Goal: Task Accomplishment & Management: Manage account settings

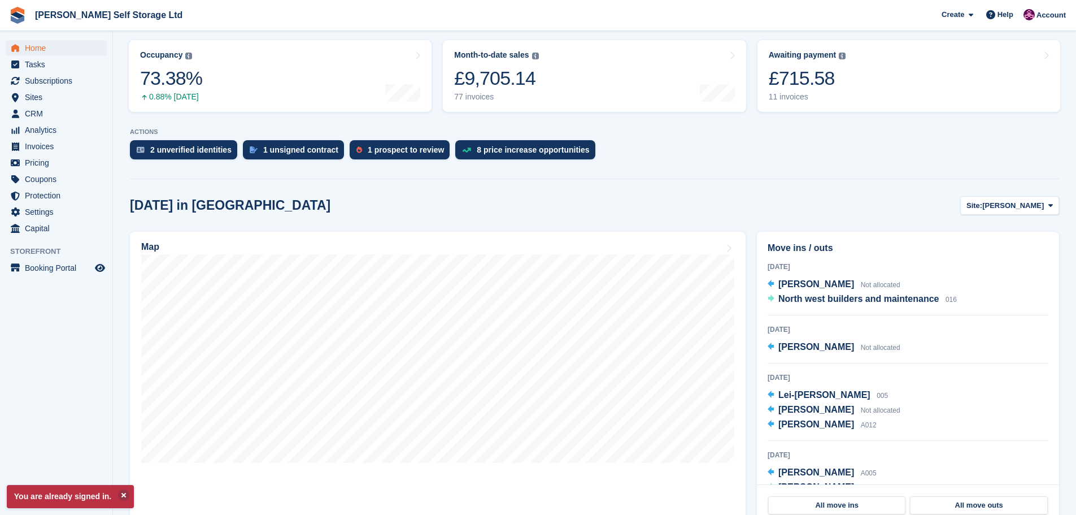
scroll to position [113, 0]
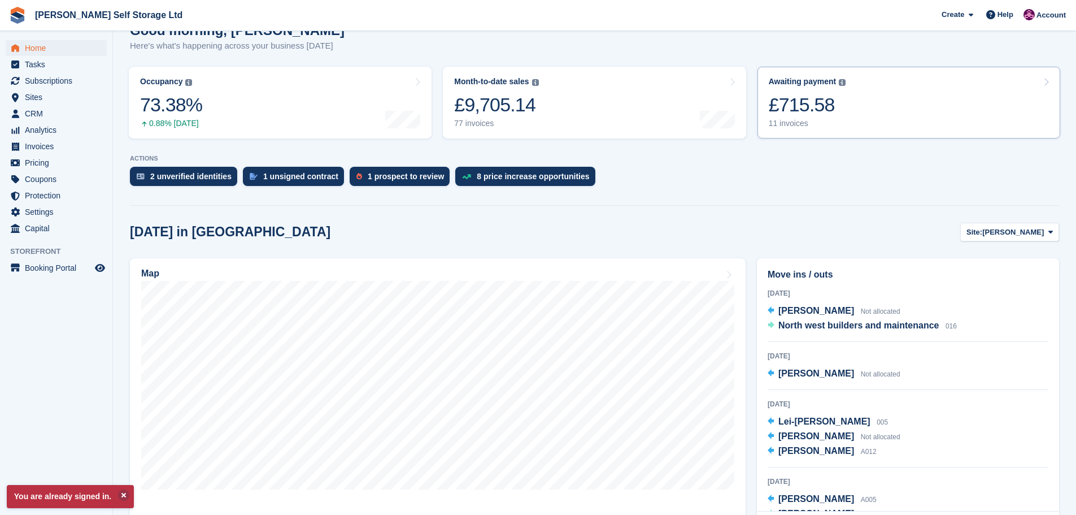
click at [800, 101] on div "£715.58" at bounding box center [807, 104] width 77 height 23
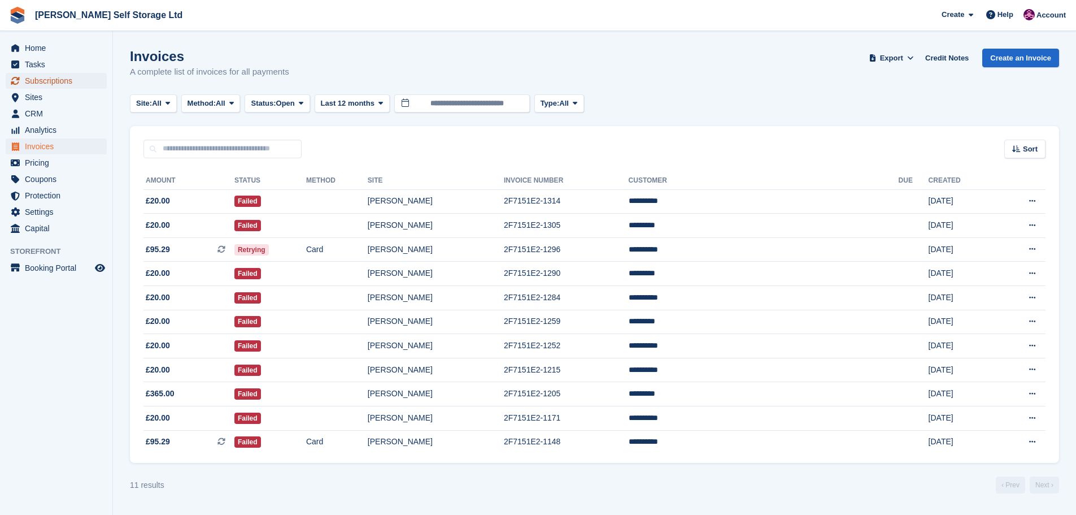
click at [46, 82] on span "Subscriptions" at bounding box center [59, 81] width 68 height 16
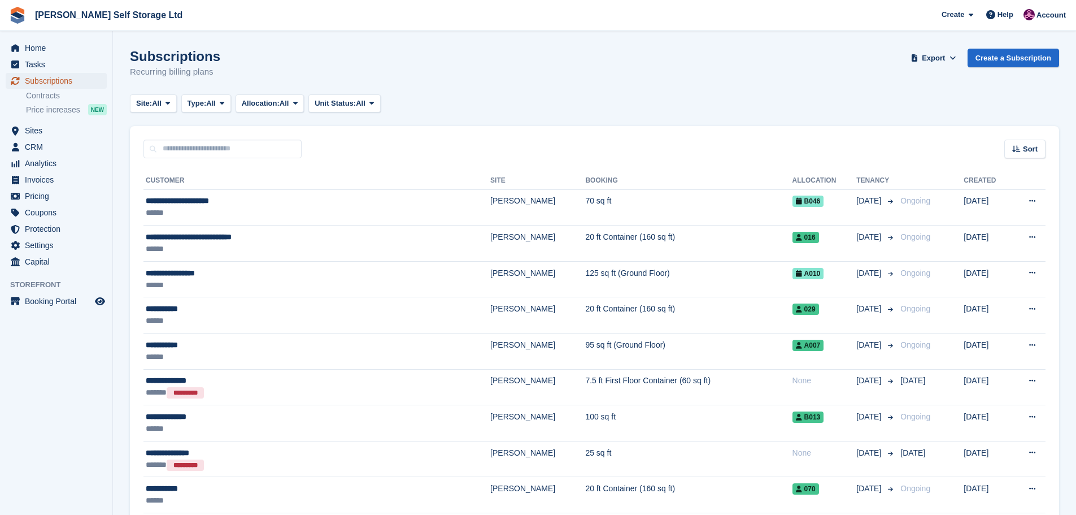
click at [48, 80] on span "Subscriptions" at bounding box center [59, 81] width 68 height 16
click at [178, 150] on input "text" at bounding box center [223, 149] width 158 height 19
click at [73, 368] on aside "Home Tasks Subscriptions Subscriptions Subscriptions Contracts Price increases …" at bounding box center [56, 260] width 112 height 458
click at [196, 136] on div "Sort Sort by Customer name Date created Move in date Move out date Created (old…" at bounding box center [595, 142] width 930 height 32
click at [195, 142] on input "text" at bounding box center [223, 149] width 158 height 19
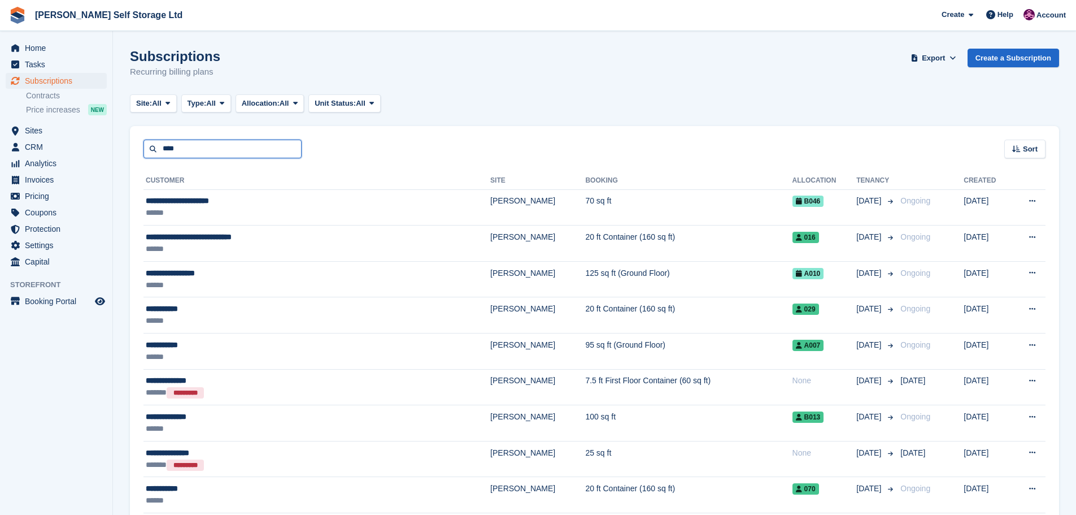
type input "****"
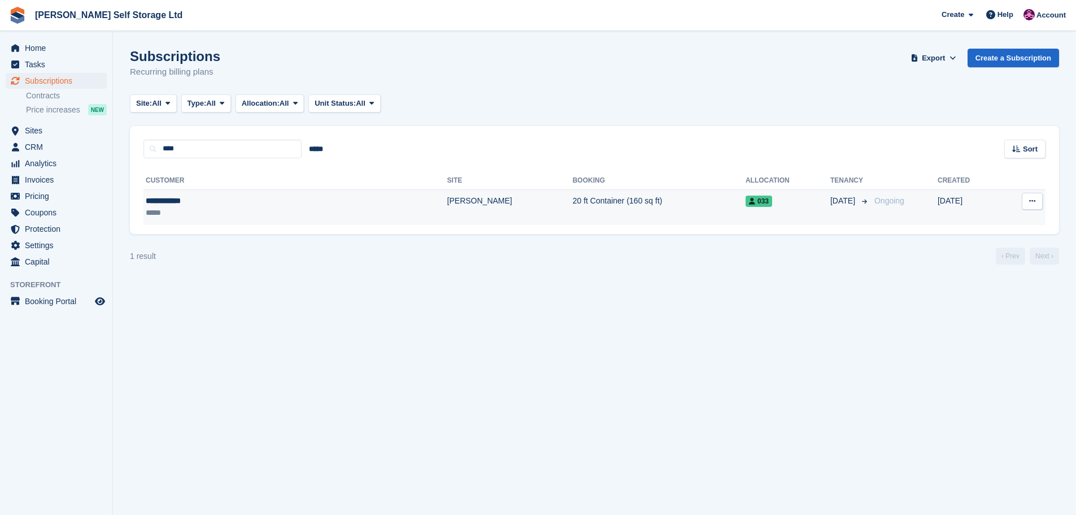
click at [207, 210] on div "*****" at bounding box center [223, 213] width 155 height 12
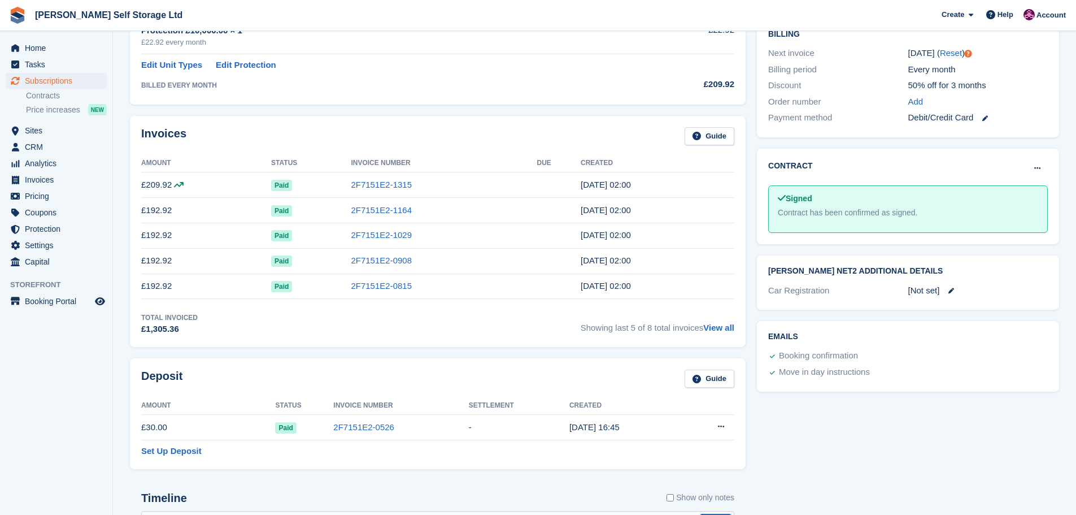
scroll to position [57, 0]
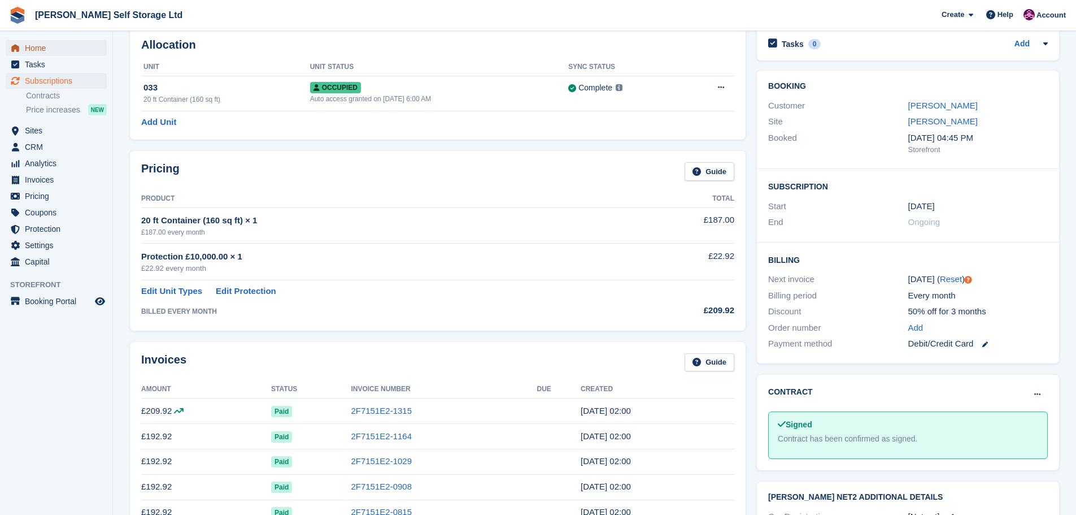
click at [32, 53] on span "Home" at bounding box center [59, 48] width 68 height 16
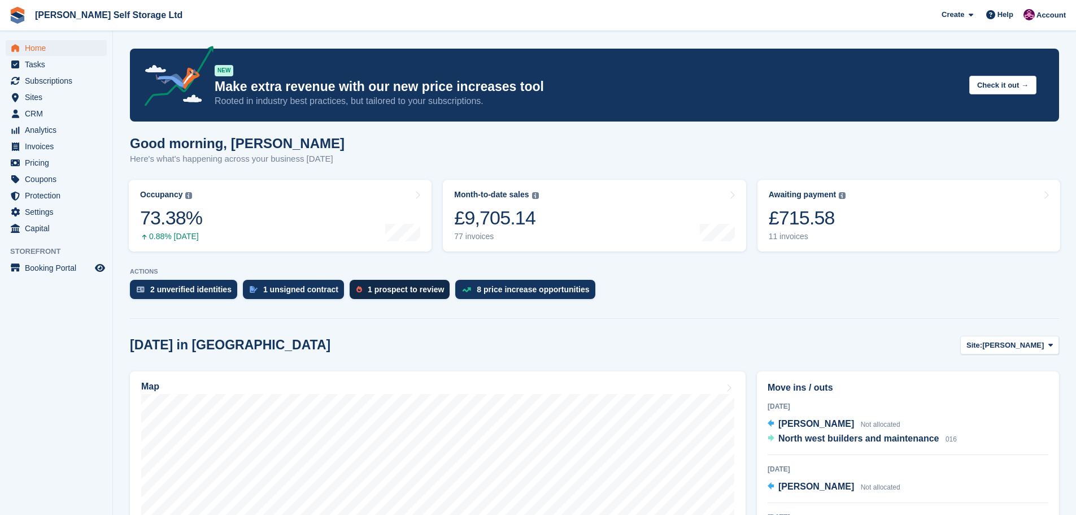
click at [357, 287] on img at bounding box center [360, 289] width 6 height 7
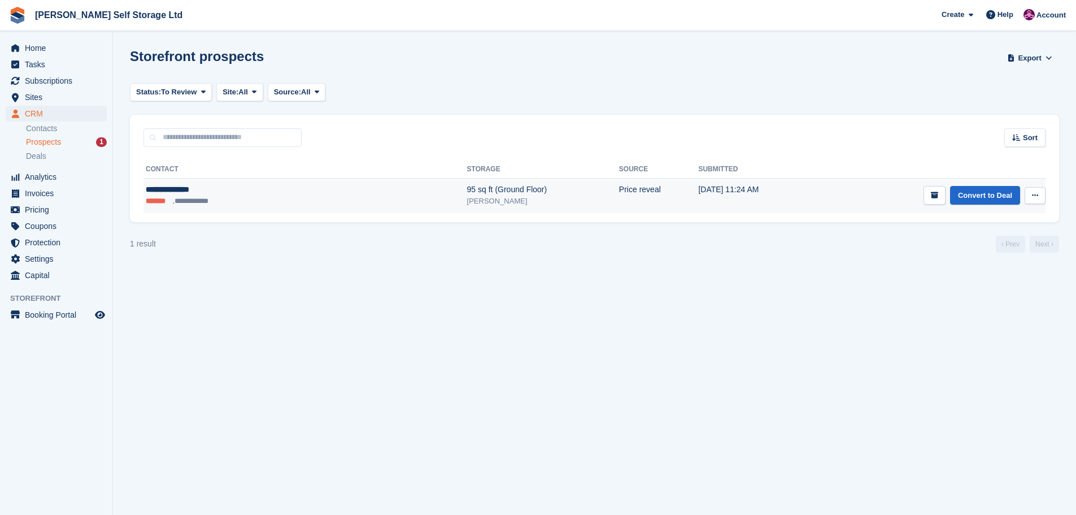
click at [919, 197] on td "Convert to Deal View contact Edit contact Delete prospect" at bounding box center [930, 195] width 232 height 35
click at [932, 194] on icon "submit" at bounding box center [934, 195] width 7 height 7
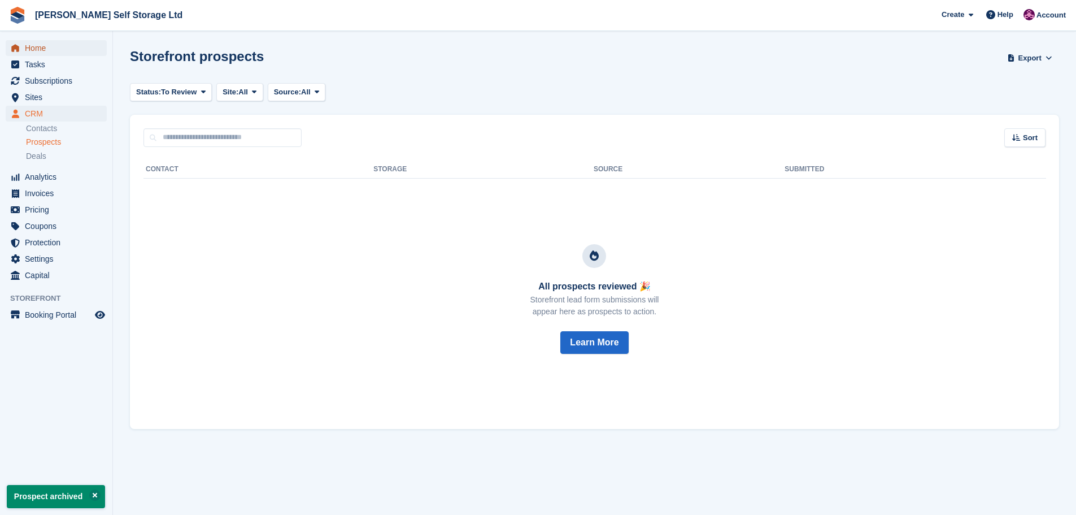
click at [41, 50] on span "Home" at bounding box center [59, 48] width 68 height 16
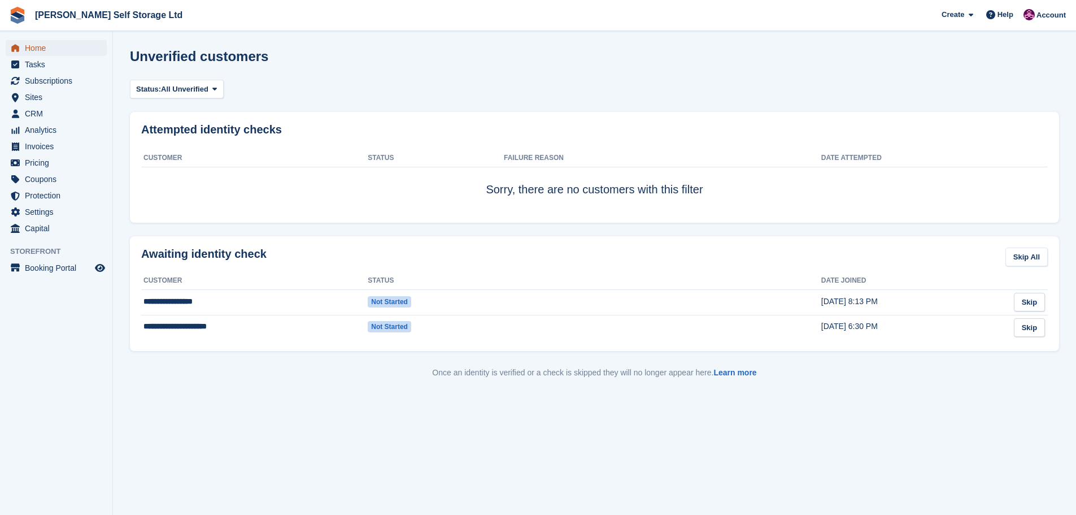
click at [34, 50] on span "Home" at bounding box center [59, 48] width 68 height 16
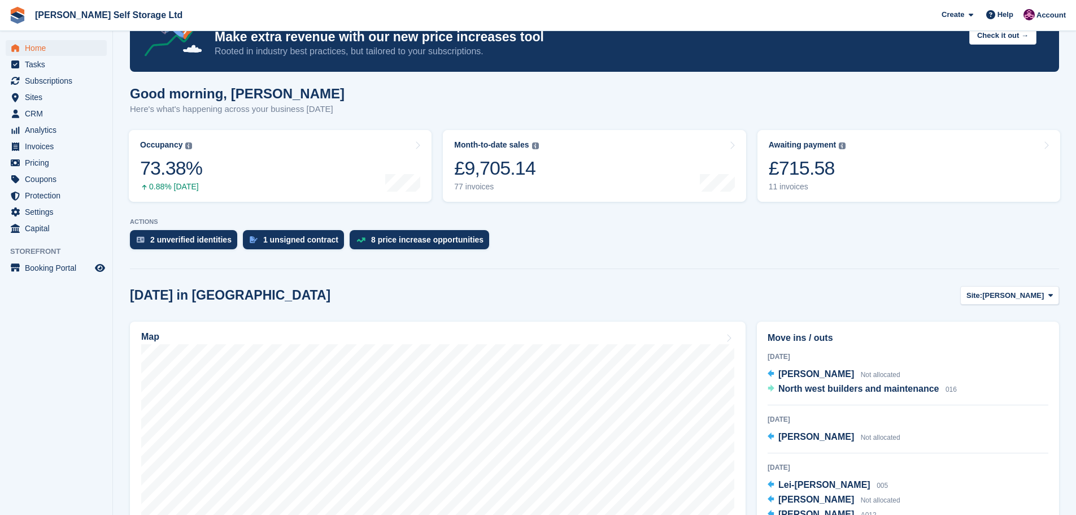
scroll to position [170, 0]
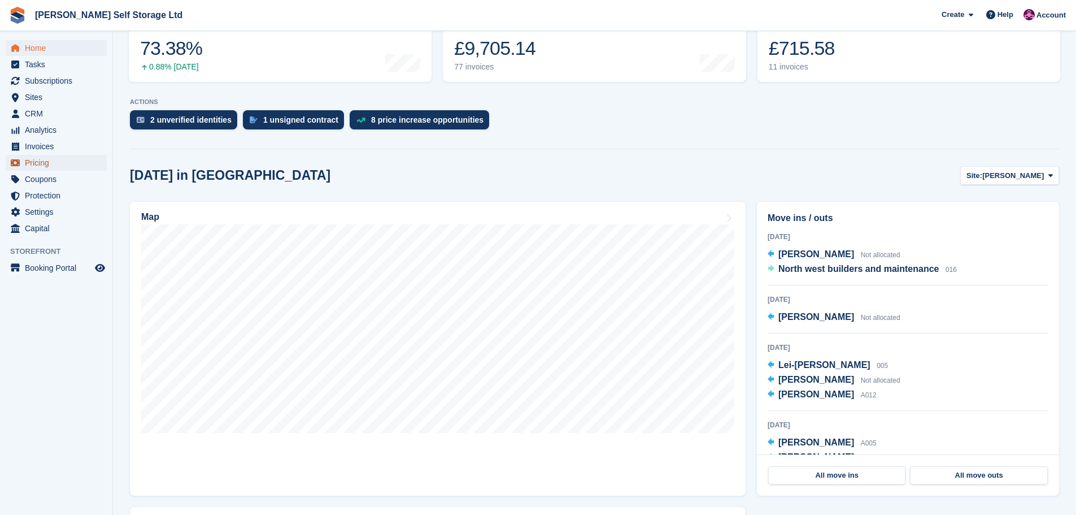
click at [42, 160] on span "Pricing" at bounding box center [59, 163] width 68 height 16
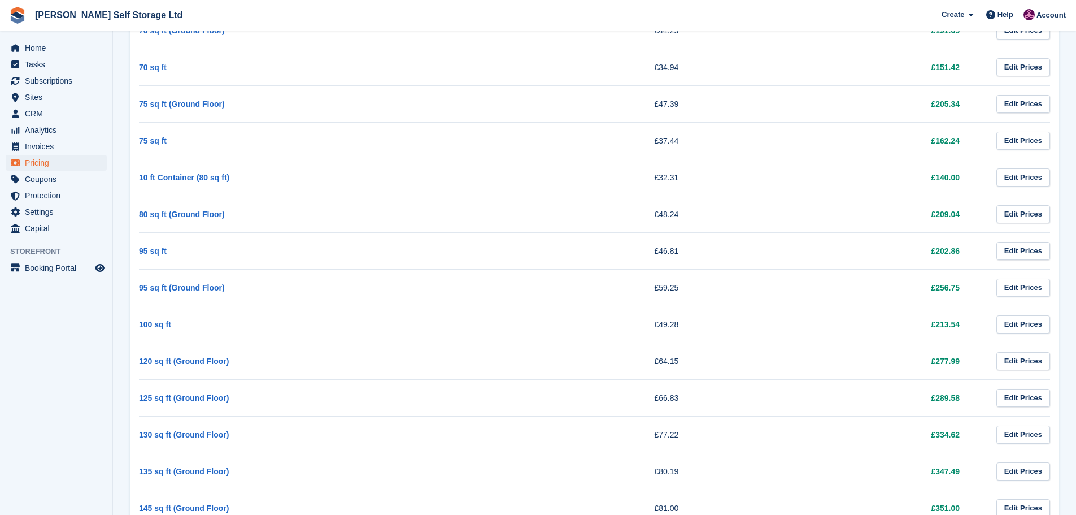
scroll to position [1218, 0]
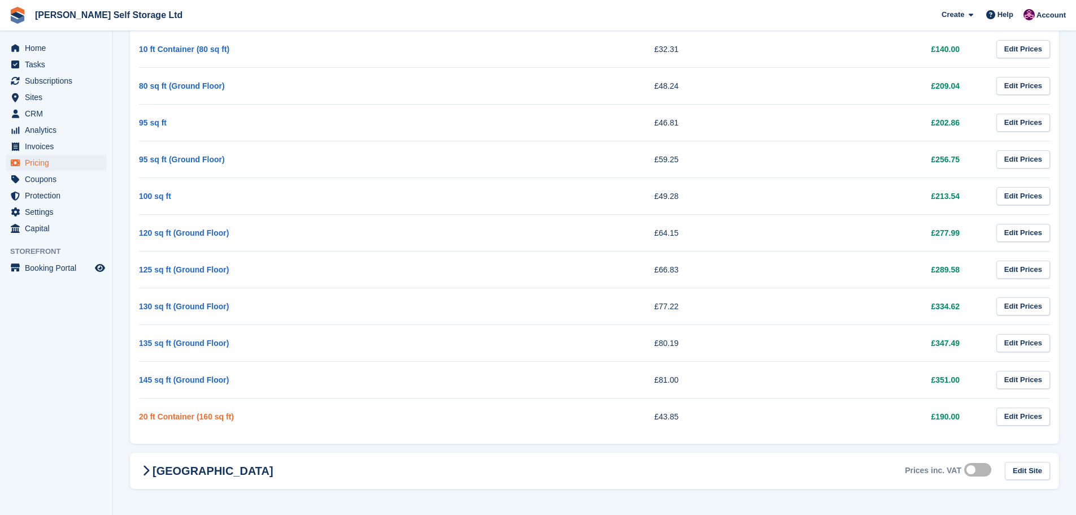
click at [216, 418] on link "20 ft Container (160 sq ft)" at bounding box center [186, 416] width 95 height 9
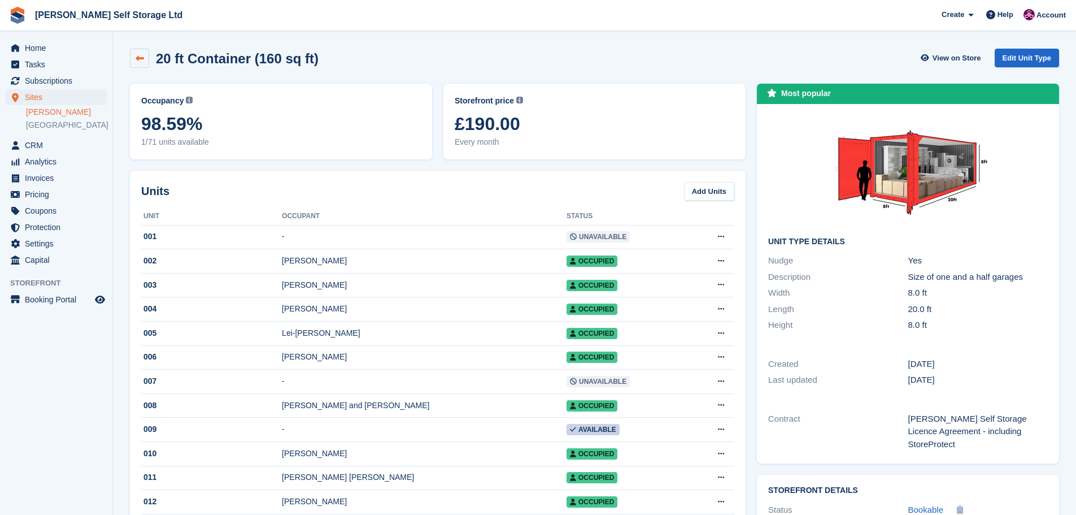
click at [143, 56] on icon at bounding box center [140, 58] width 8 height 8
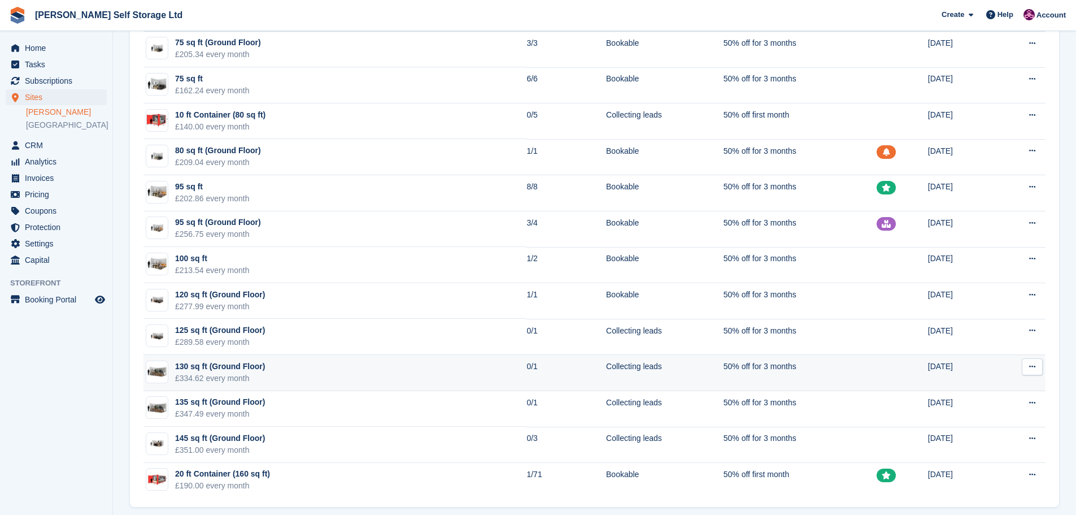
scroll to position [887, 0]
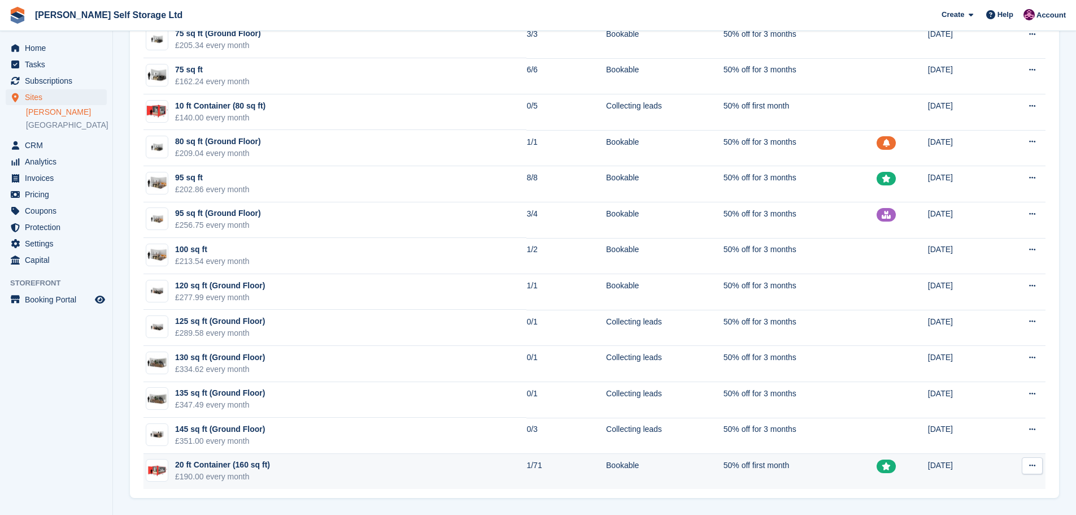
click at [230, 481] on div "£190.00 every month" at bounding box center [222, 477] width 95 height 12
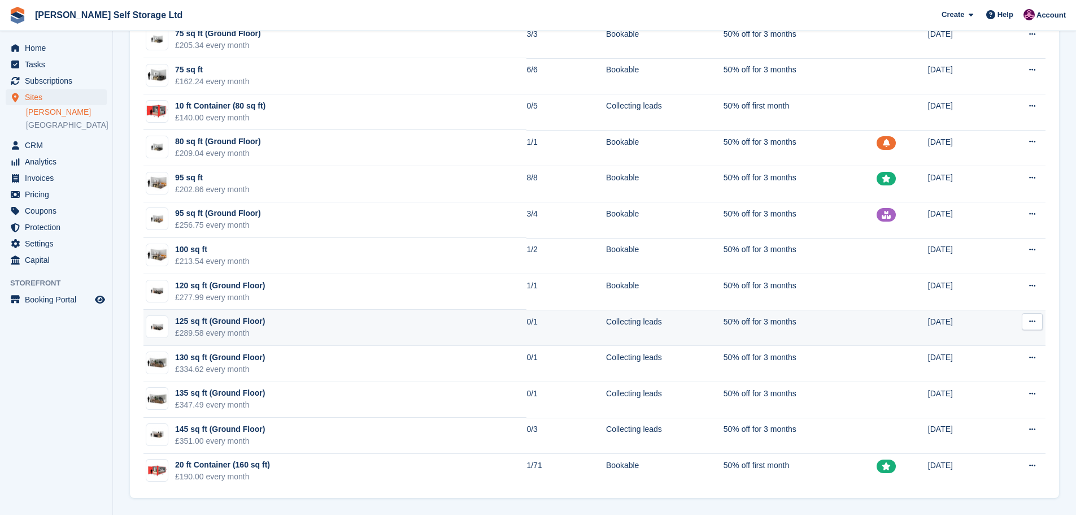
scroll to position [887, 0]
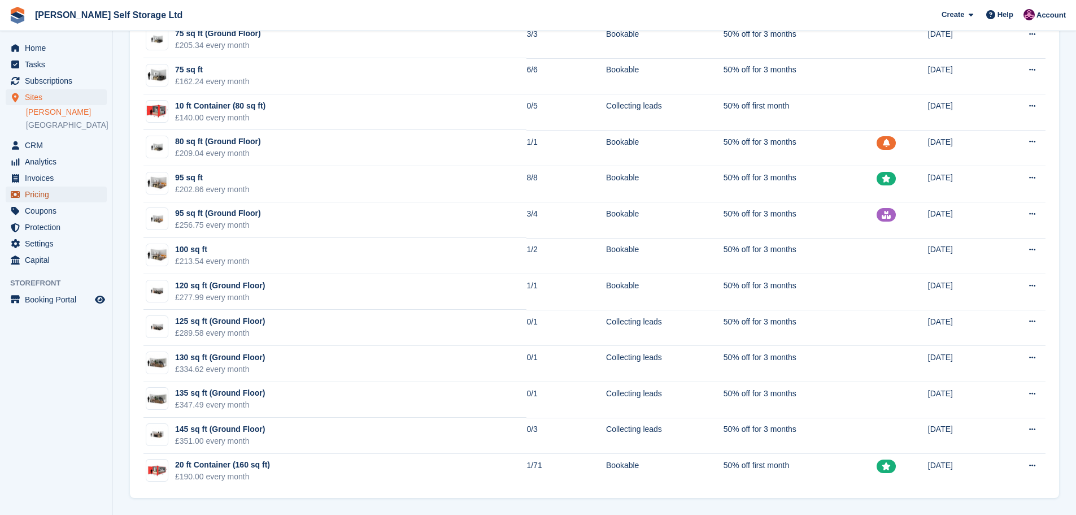
click at [26, 193] on span "Pricing" at bounding box center [59, 194] width 68 height 16
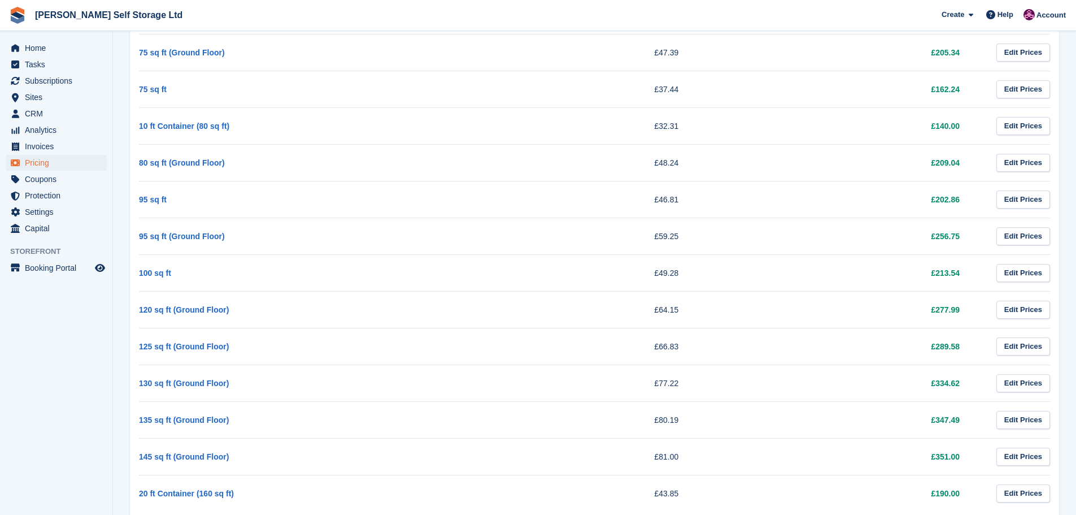
scroll to position [1218, 0]
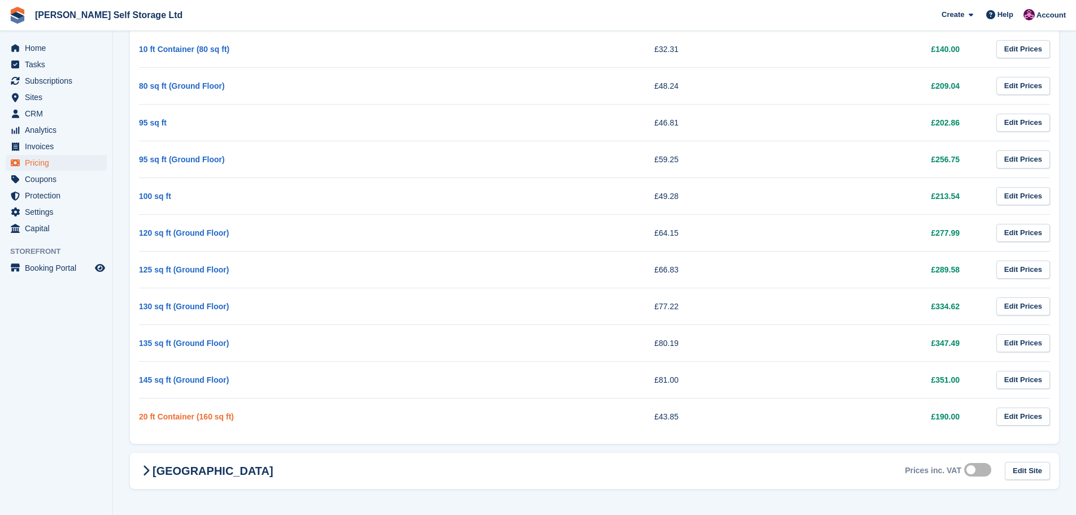
click at [172, 415] on link "20 ft Container (160 sq ft)" at bounding box center [186, 416] width 95 height 9
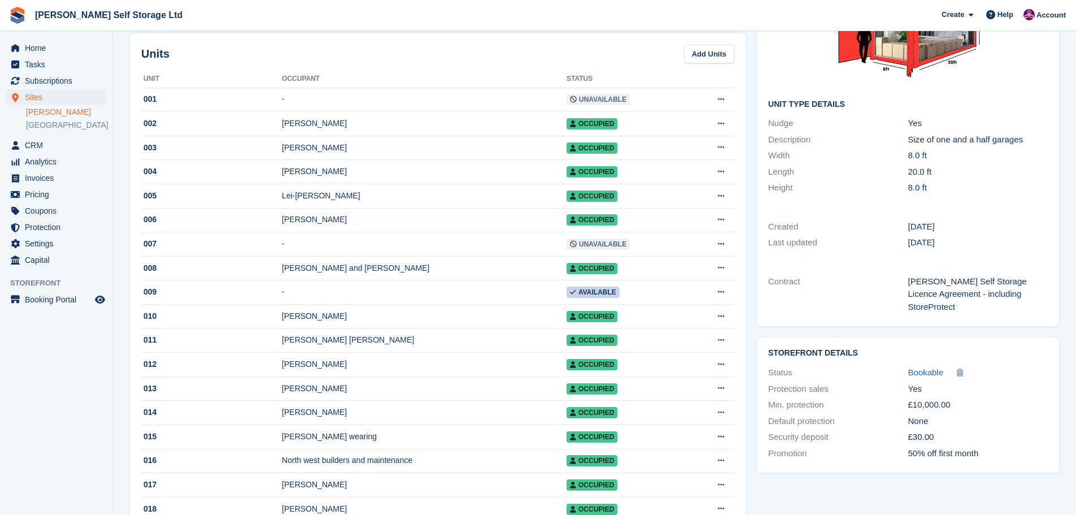
scroll to position [170, 0]
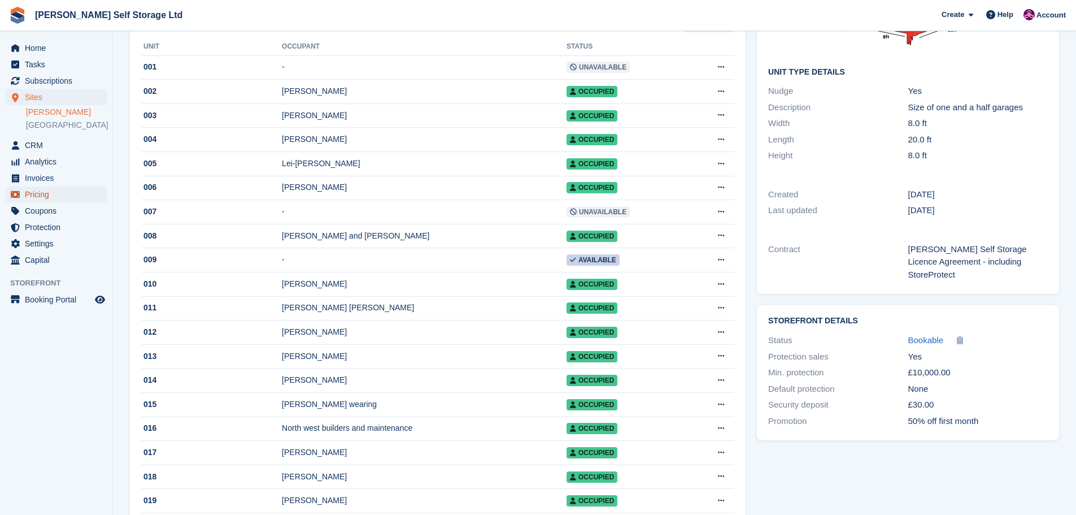
click at [40, 195] on span "Pricing" at bounding box center [59, 194] width 68 height 16
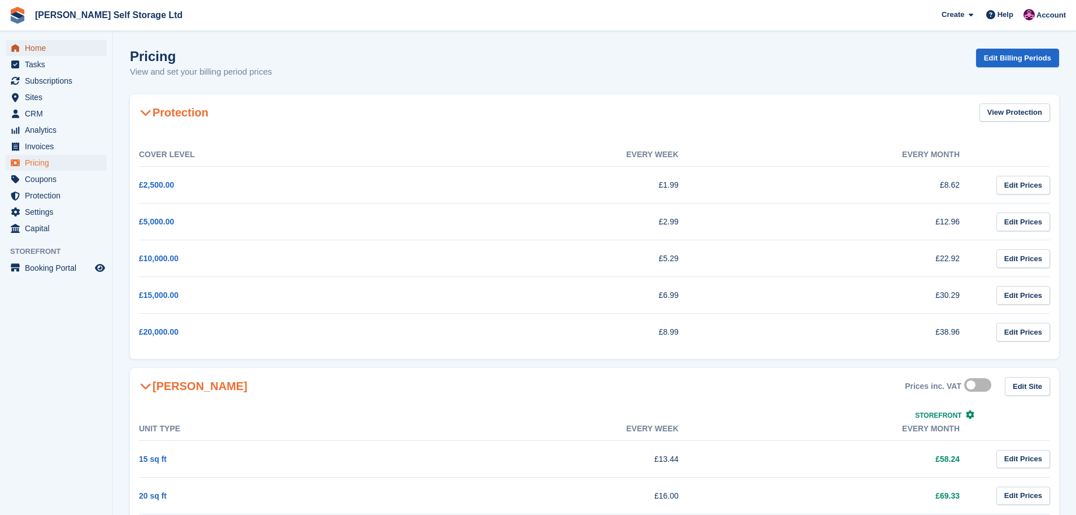
click at [40, 49] on span "Home" at bounding box center [59, 48] width 68 height 16
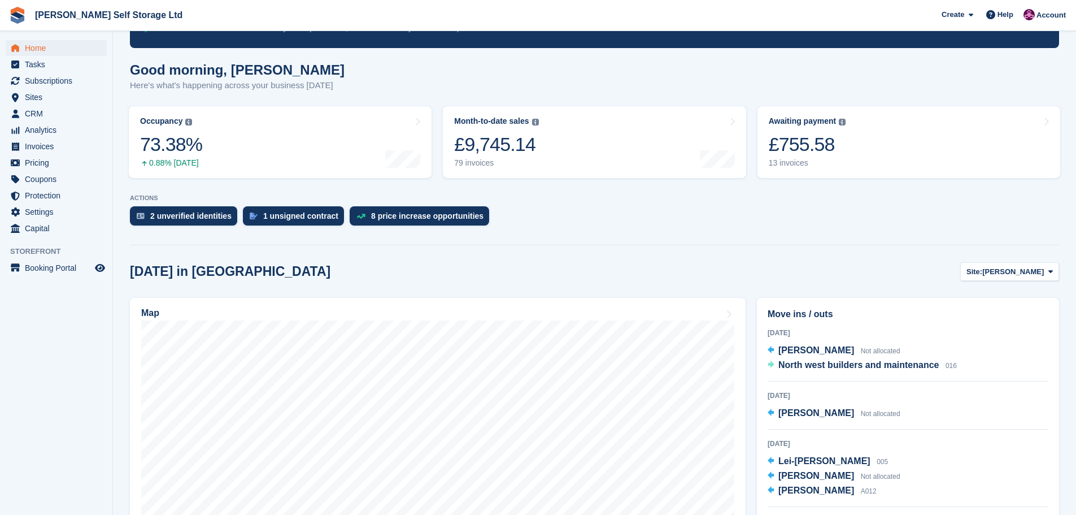
scroll to position [283, 0]
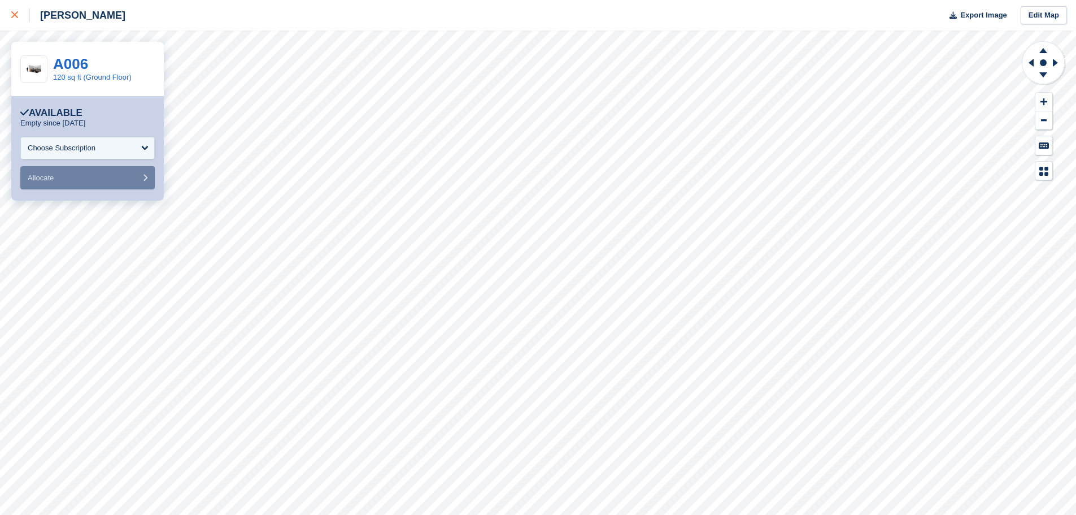
click at [0, 8] on link at bounding box center [15, 15] width 30 height 31
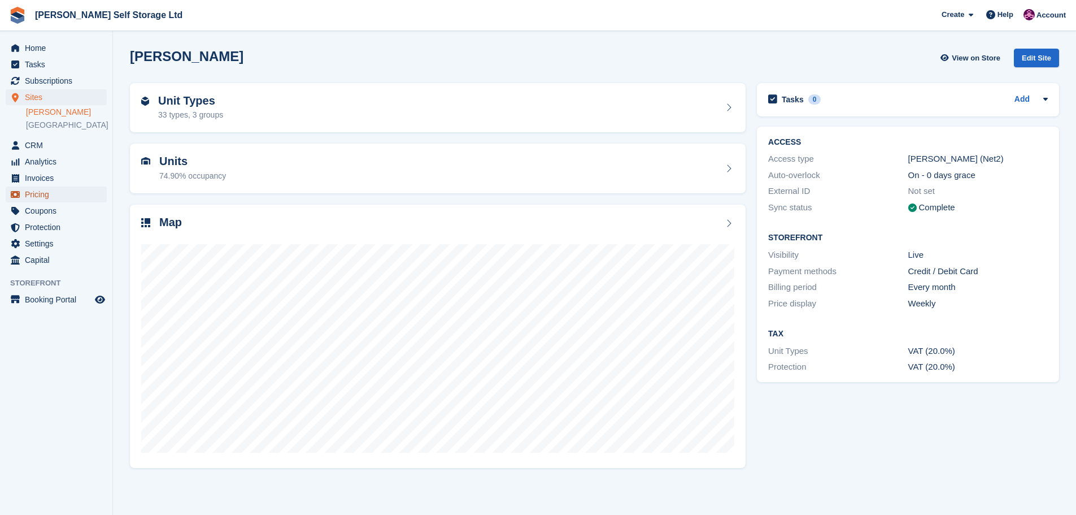
click at [29, 194] on span "Pricing" at bounding box center [59, 194] width 68 height 16
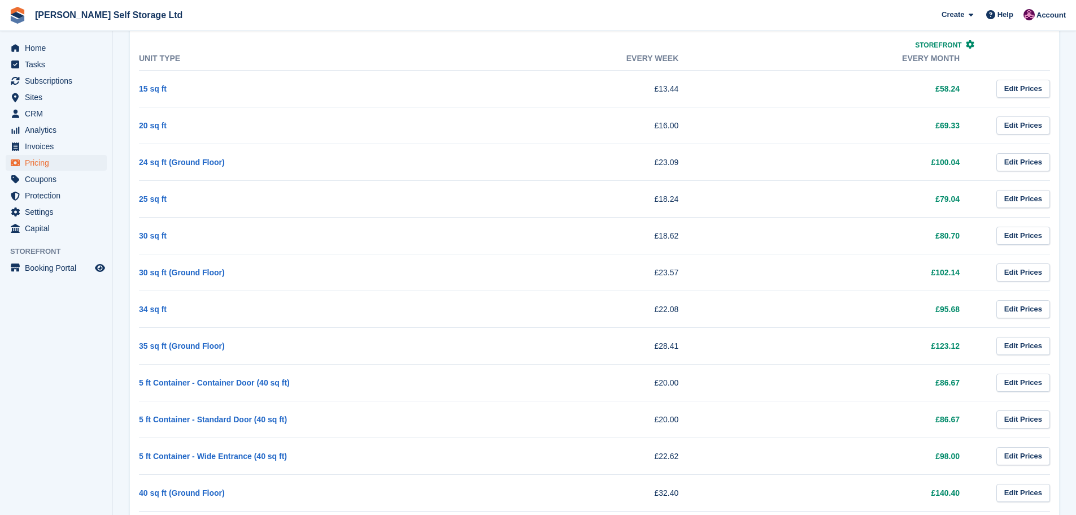
scroll to position [144, 0]
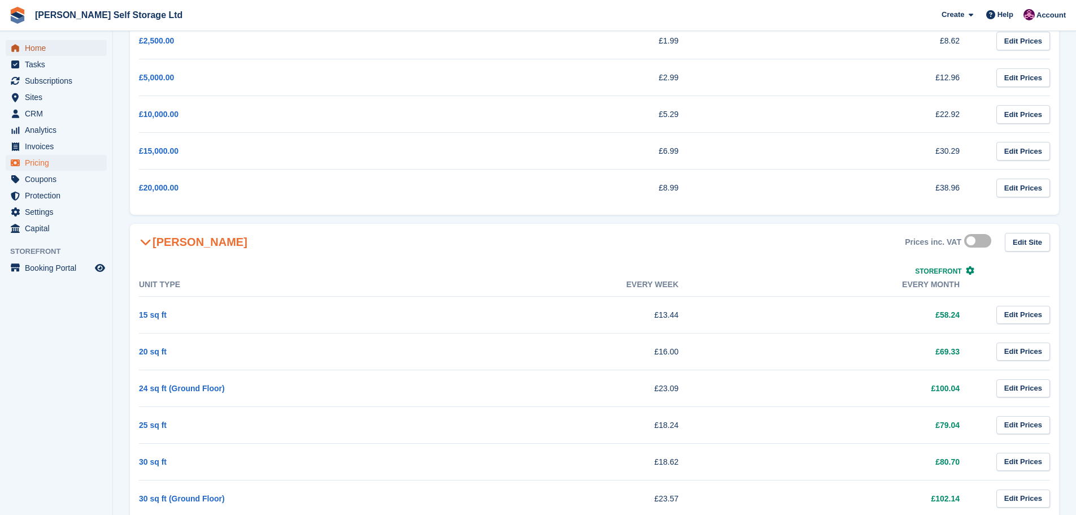
click at [49, 51] on span "Home" at bounding box center [59, 48] width 68 height 16
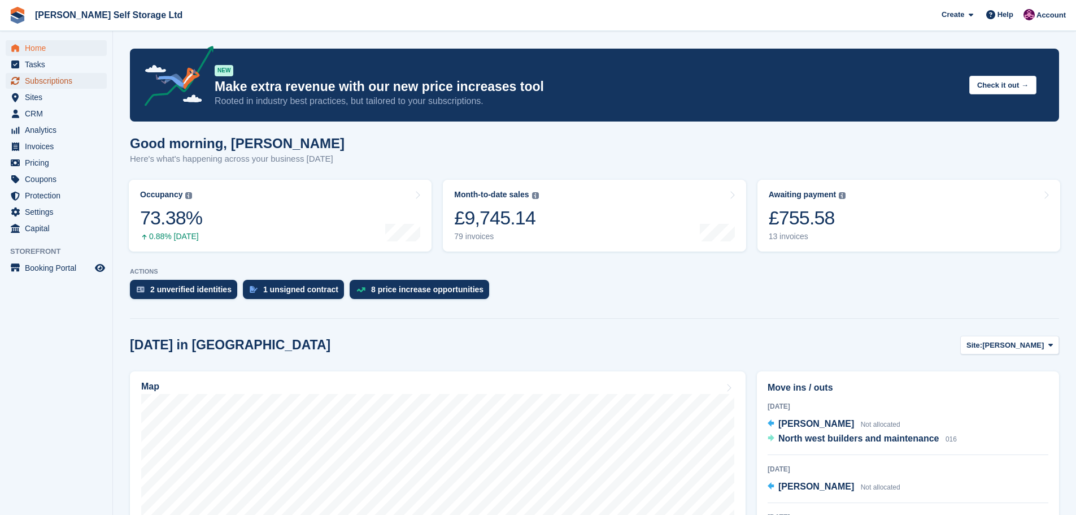
click at [49, 82] on span "Subscriptions" at bounding box center [59, 81] width 68 height 16
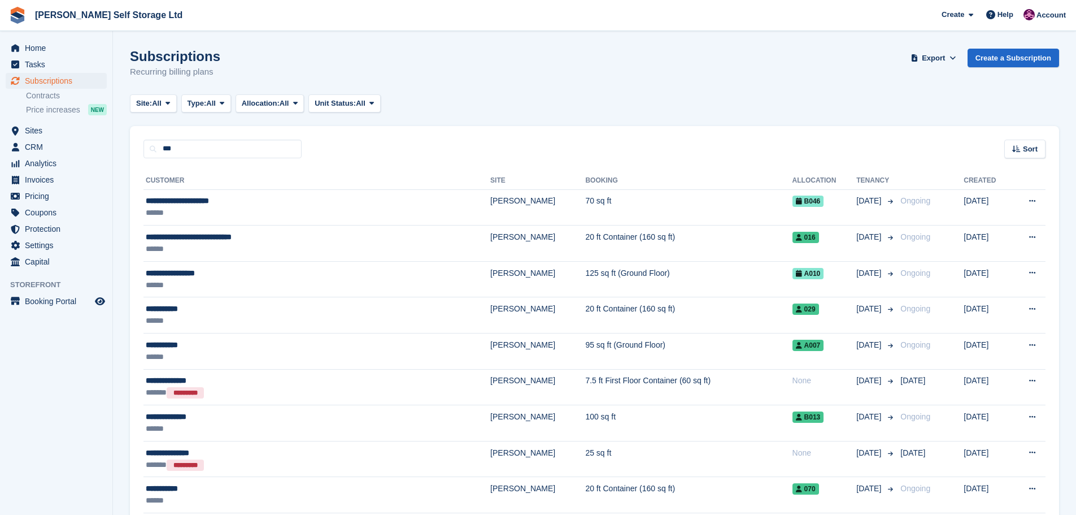
type input "***"
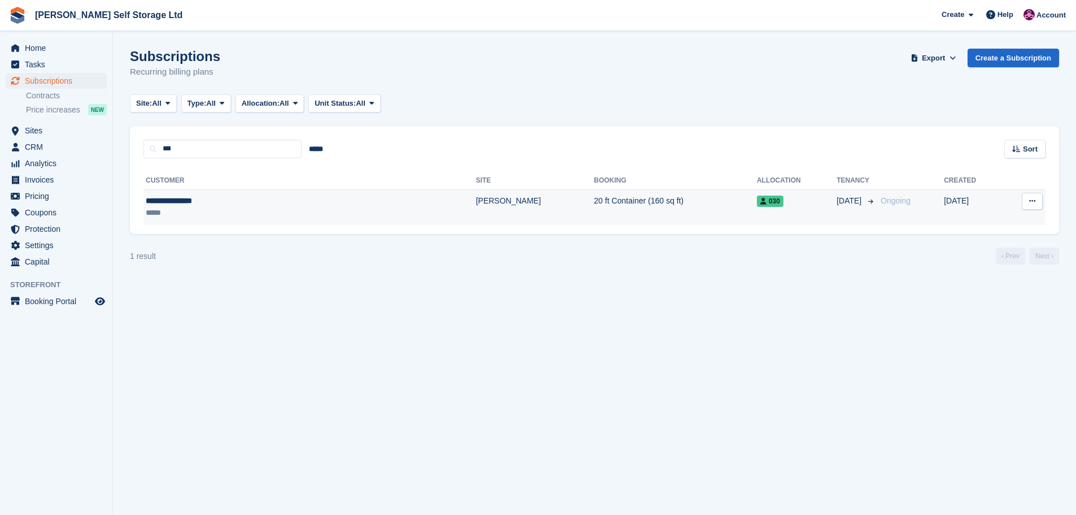
click at [199, 201] on div "**********" at bounding box center [236, 201] width 181 height 12
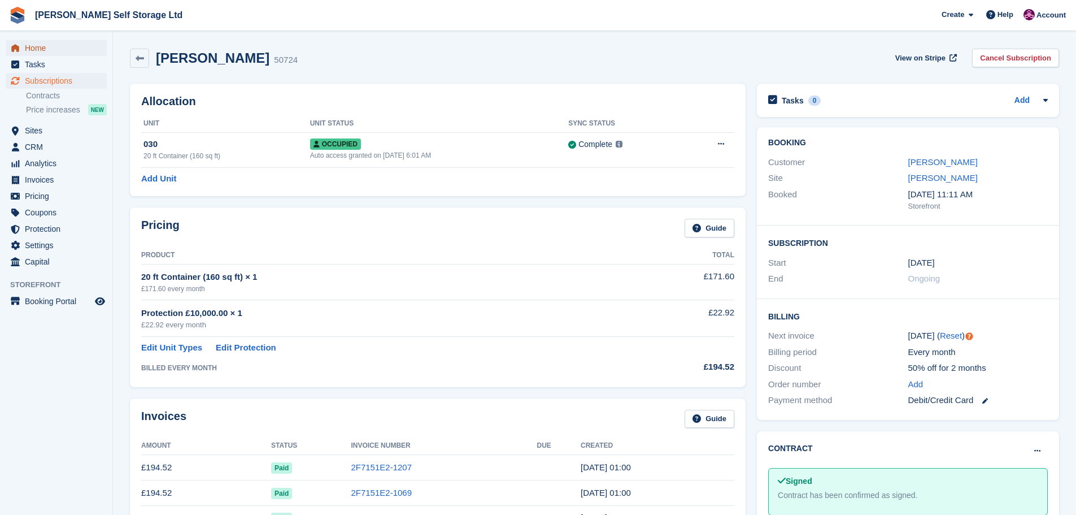
click at [45, 51] on span "Home" at bounding box center [59, 48] width 68 height 16
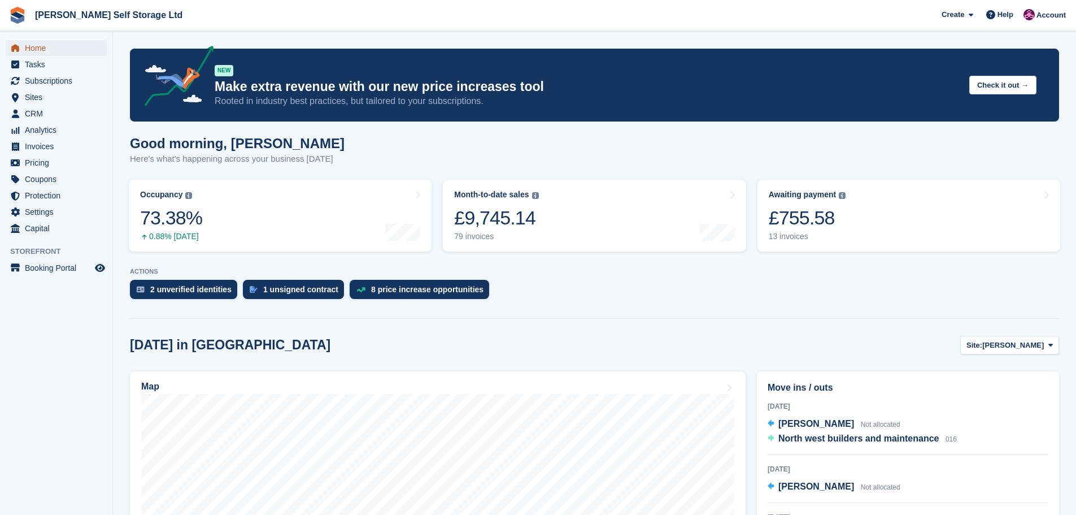
click at [34, 45] on span "Home" at bounding box center [59, 48] width 68 height 16
click at [59, 80] on span "Subscriptions" at bounding box center [59, 81] width 68 height 16
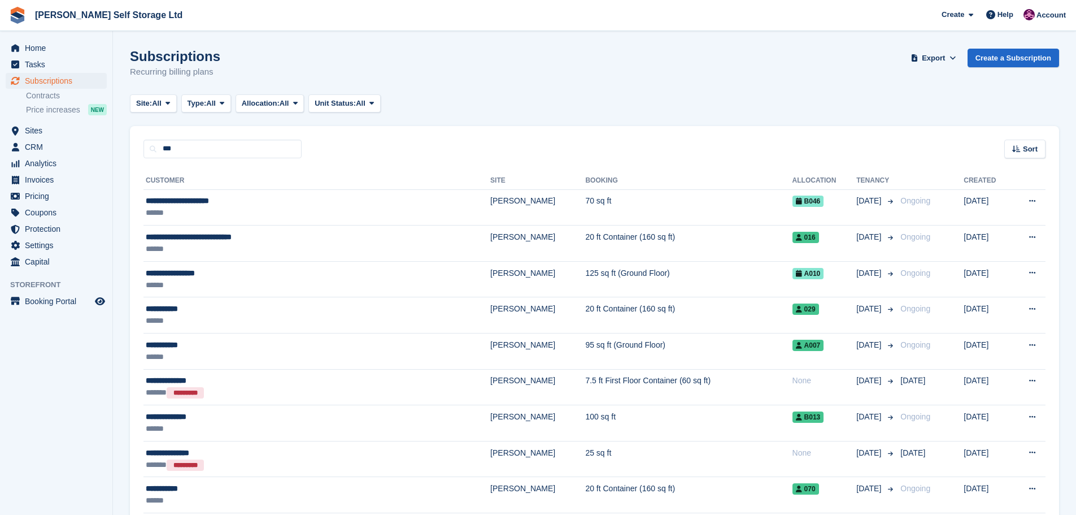
type input "***"
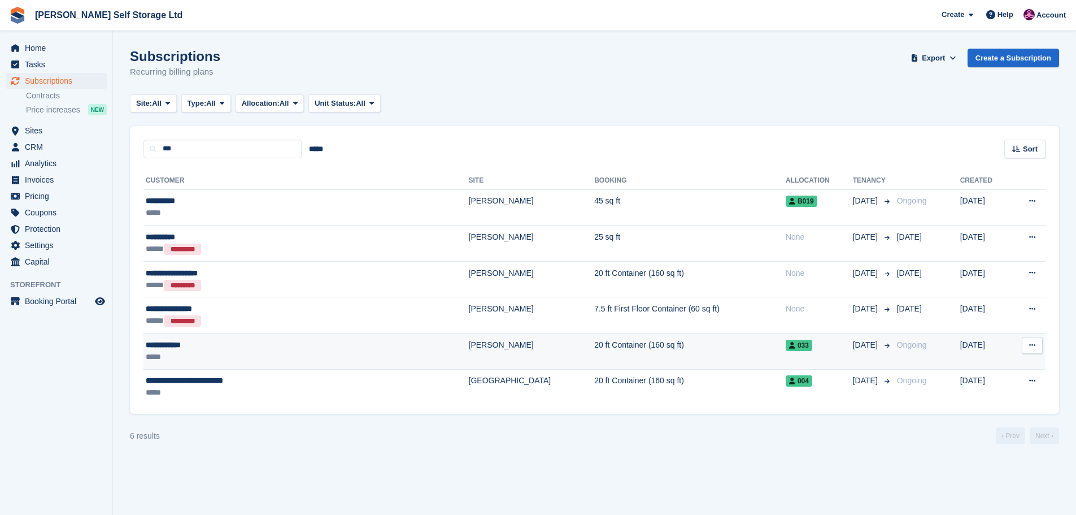
click at [209, 349] on div "**********" at bounding box center [251, 345] width 211 height 12
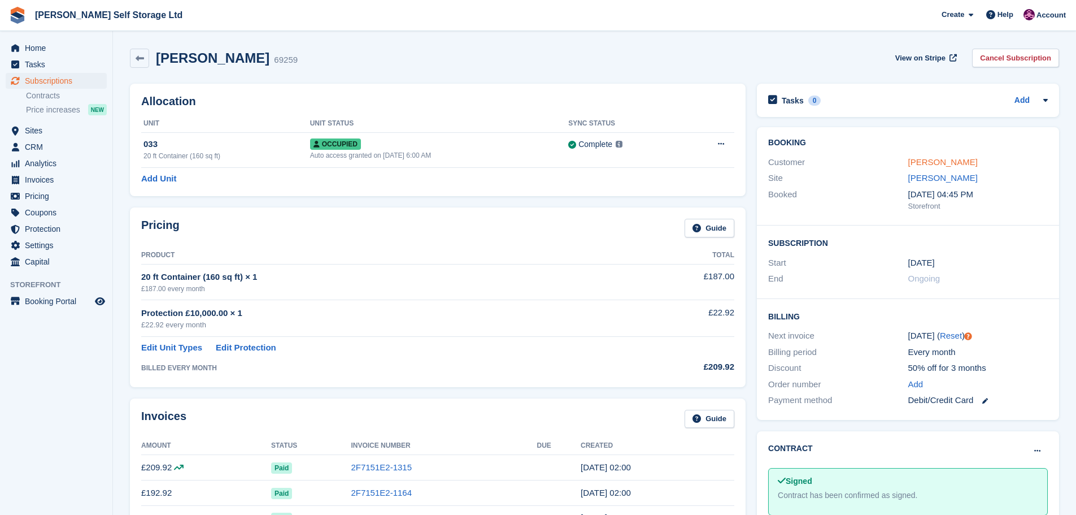
click at [928, 160] on link "Carolyn Ward" at bounding box center [944, 162] width 70 height 10
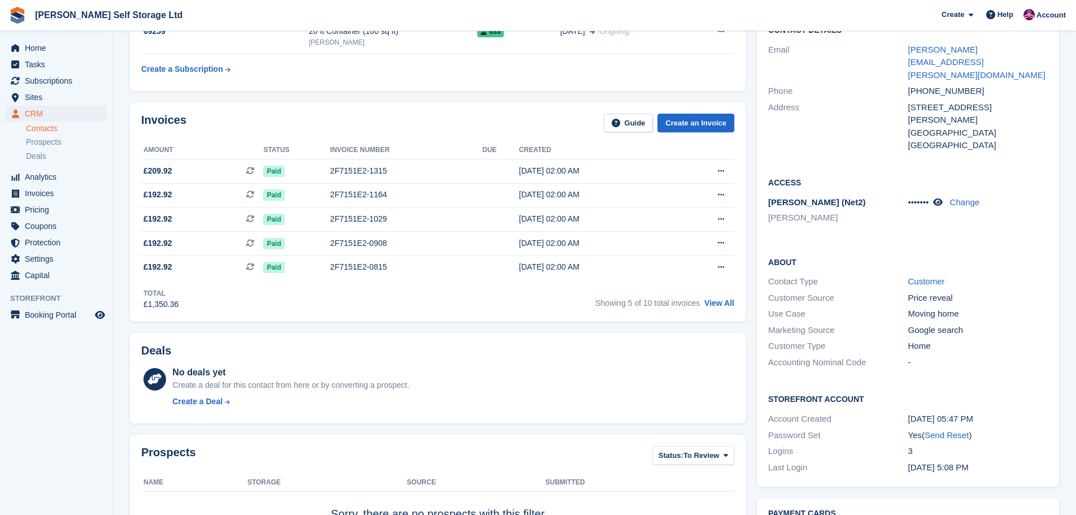
scroll to position [113, 0]
click at [939, 197] on icon at bounding box center [939, 201] width 10 height 8
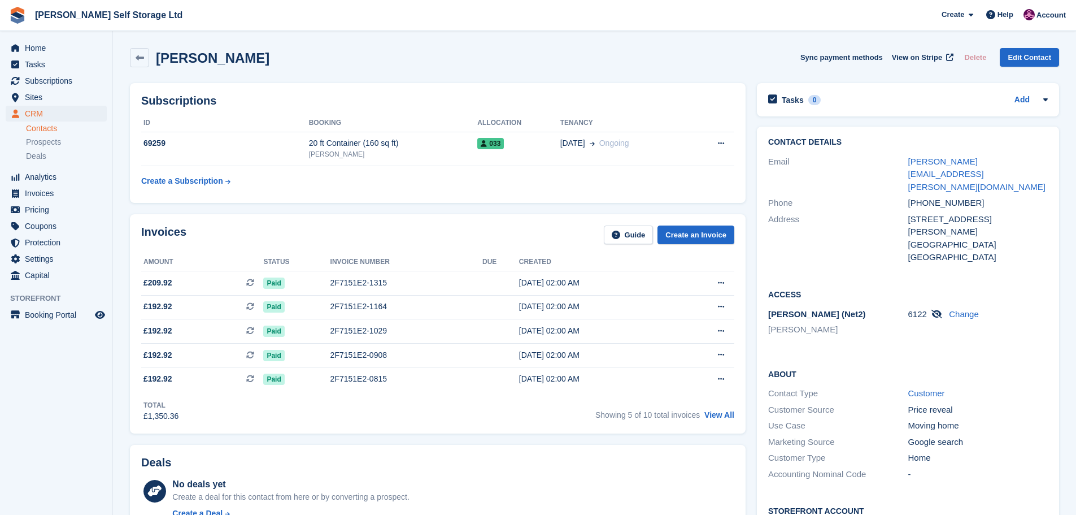
scroll to position [0, 0]
click at [927, 159] on link "carolyn.ward@merseycare.nhs.uk" at bounding box center [977, 174] width 137 height 35
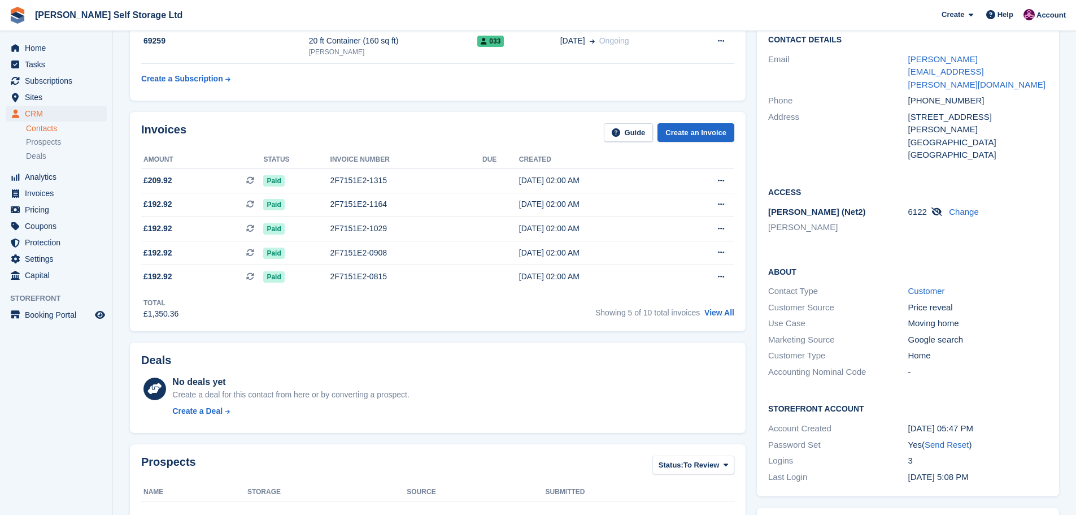
scroll to position [113, 0]
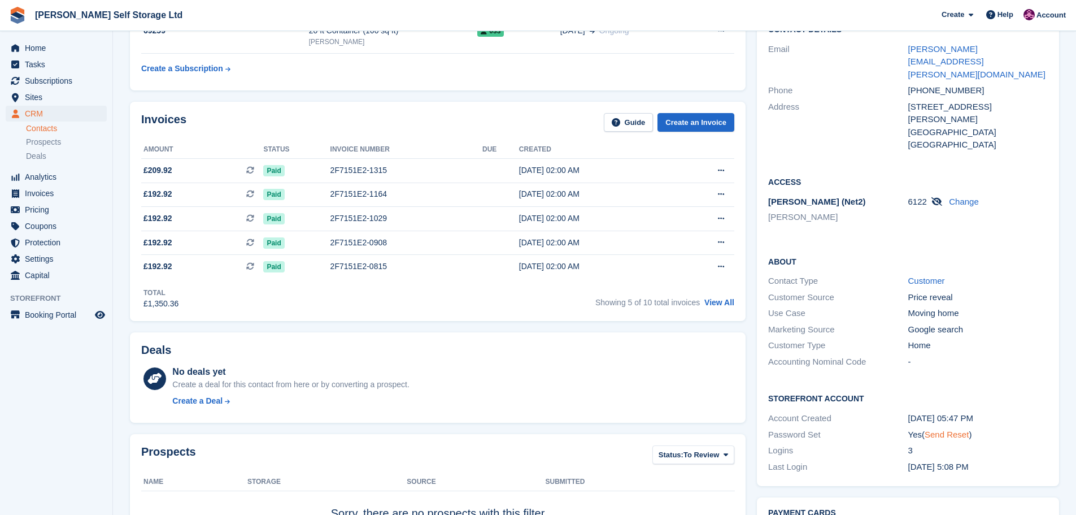
click at [937, 429] on link "Send Reset" at bounding box center [947, 434] width 44 height 10
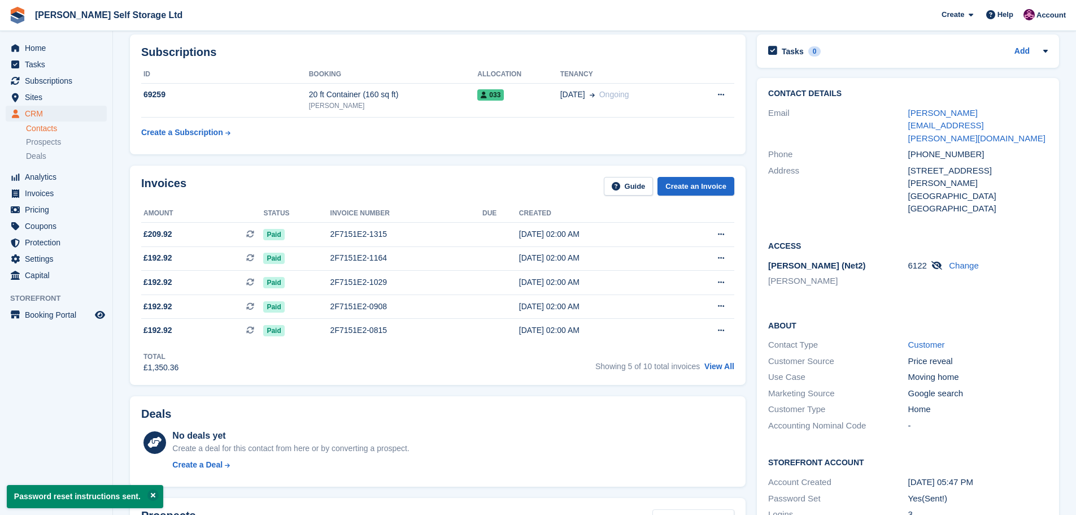
scroll to position [0, 0]
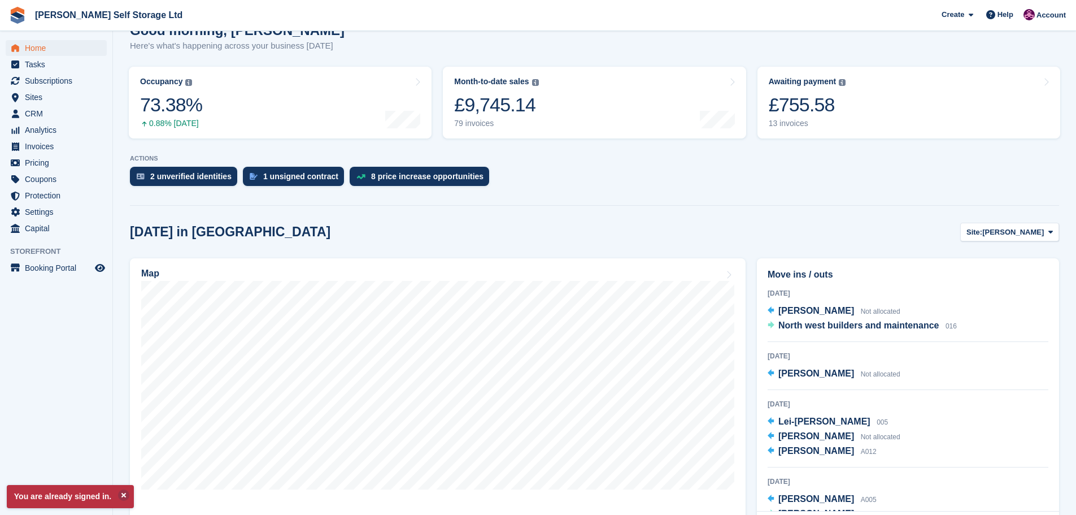
scroll to position [129, 0]
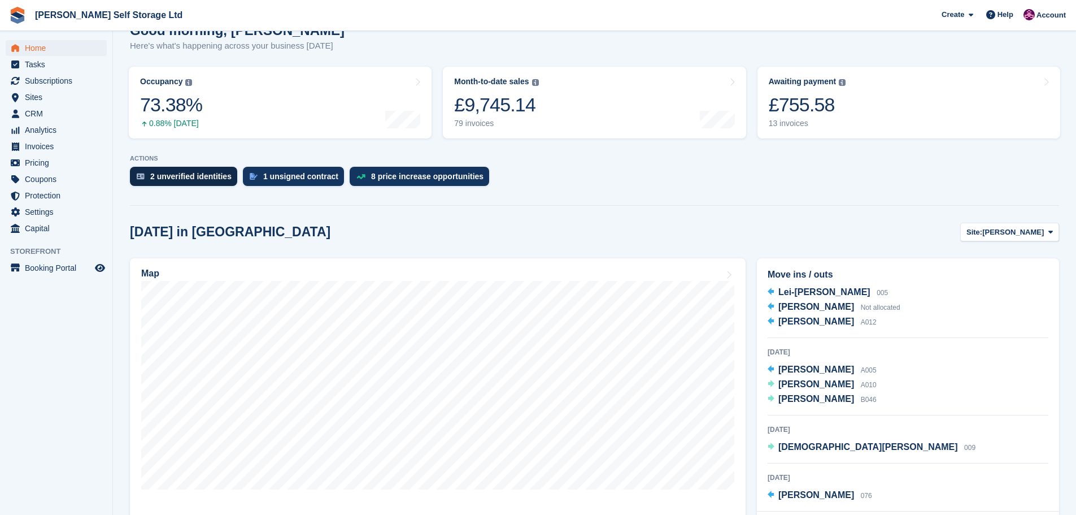
click at [188, 186] on div "2 unverified identities" at bounding box center [183, 176] width 107 height 19
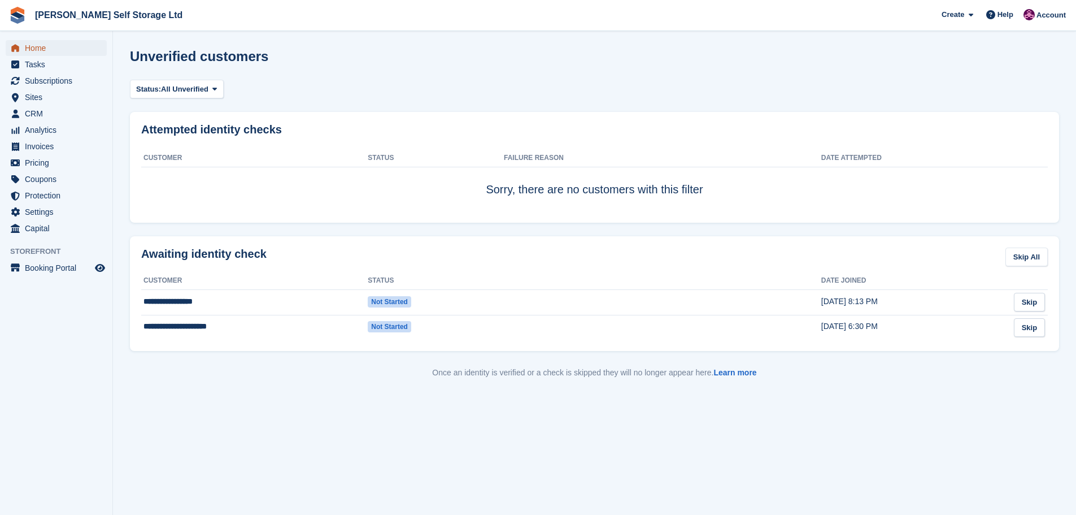
click at [16, 41] on link "Home" at bounding box center [56, 48] width 101 height 16
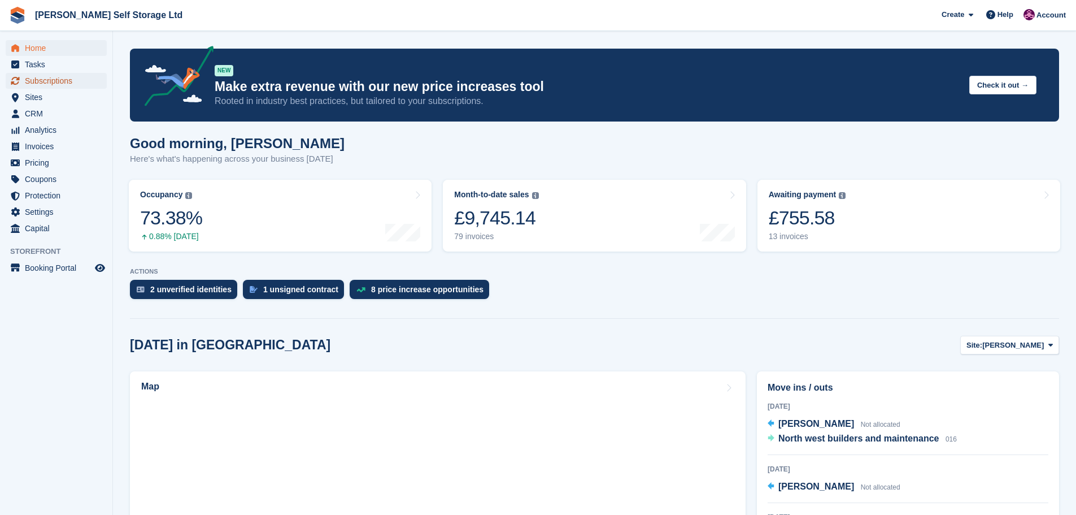
click at [66, 88] on span "Subscriptions" at bounding box center [59, 81] width 68 height 16
click at [60, 83] on span "Subscriptions" at bounding box center [59, 81] width 68 height 16
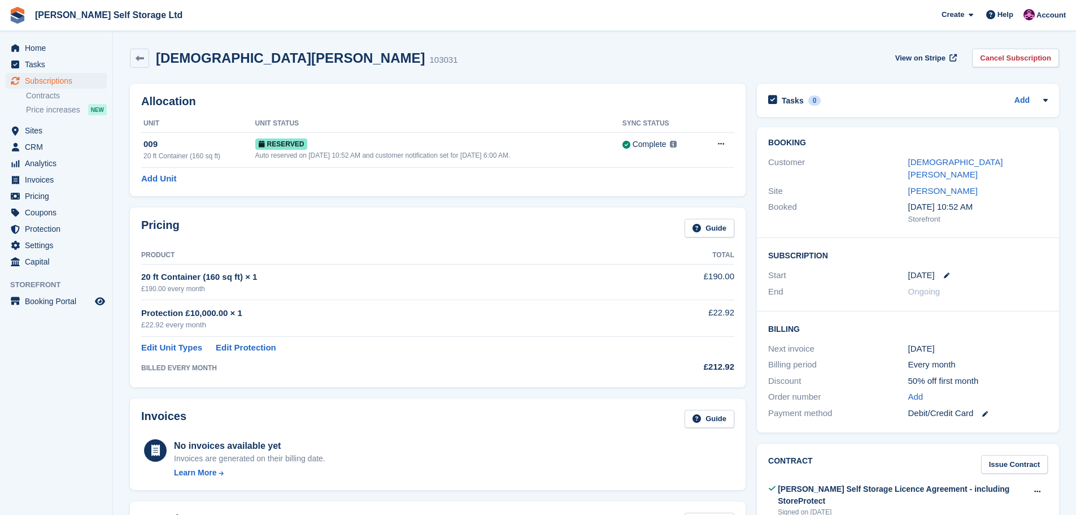
click at [916, 158] on link "[DEMOGRAPHIC_DATA][PERSON_NAME]" at bounding box center [956, 168] width 95 height 23
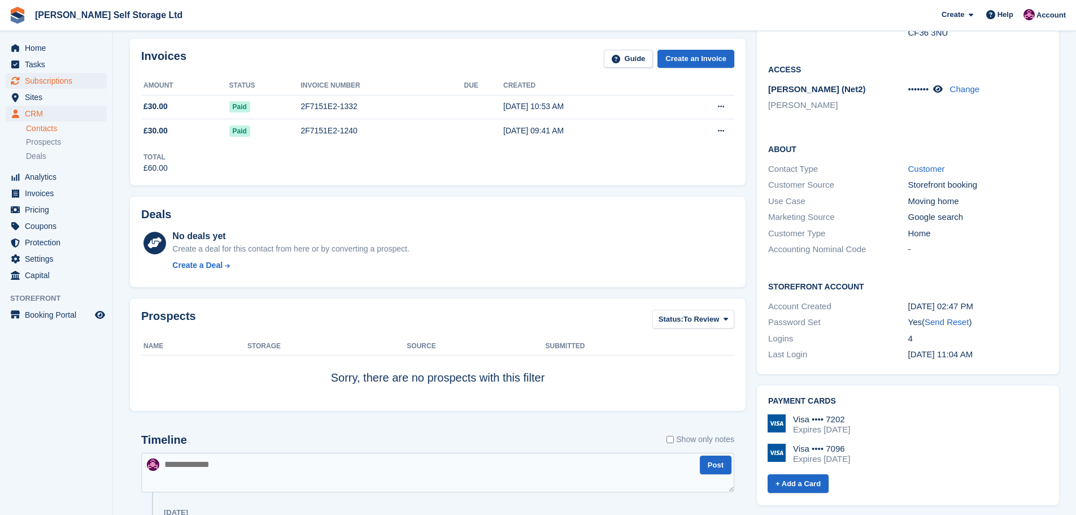
scroll to position [170, 0]
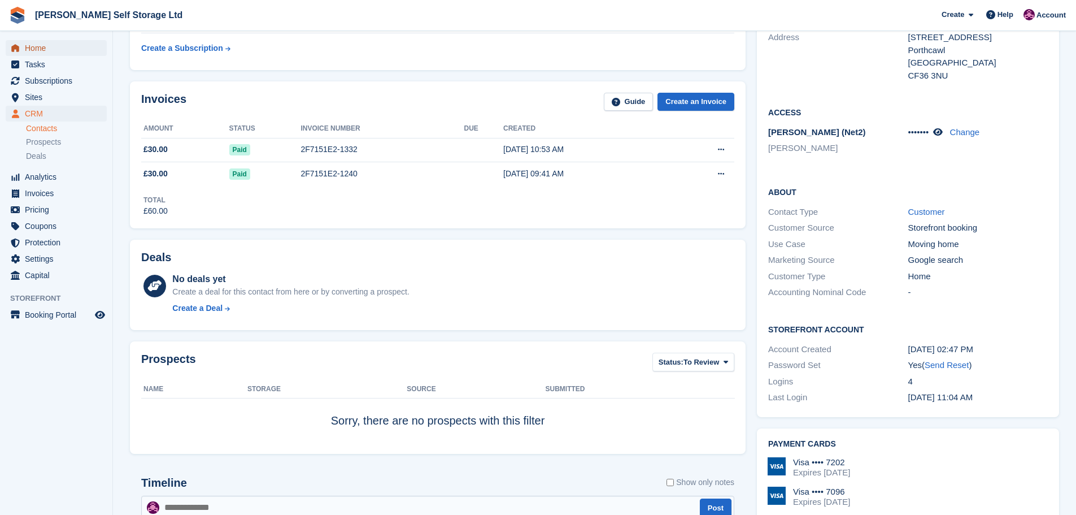
click at [58, 53] on span "Home" at bounding box center [59, 48] width 68 height 16
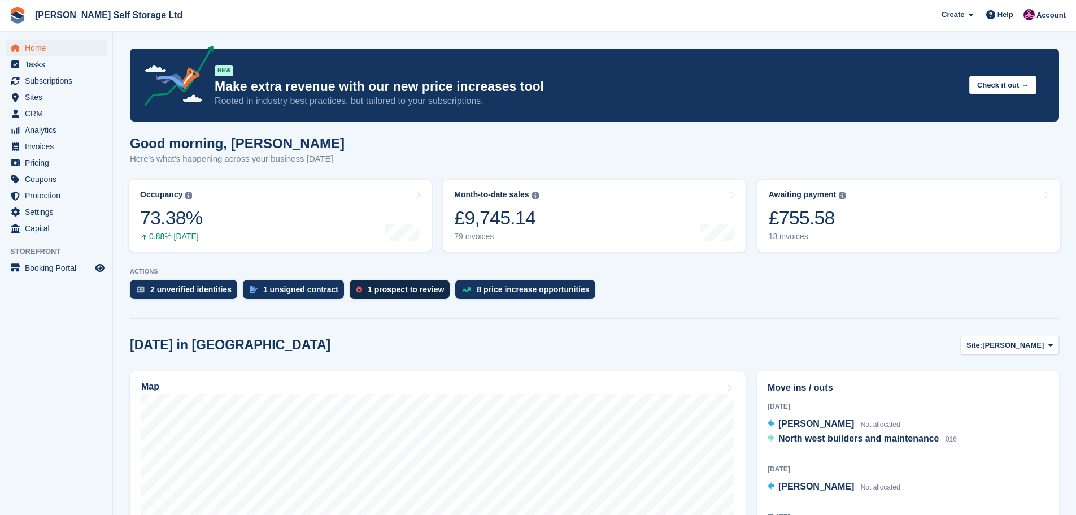
click at [368, 287] on div "1 prospect to review" at bounding box center [406, 289] width 76 height 9
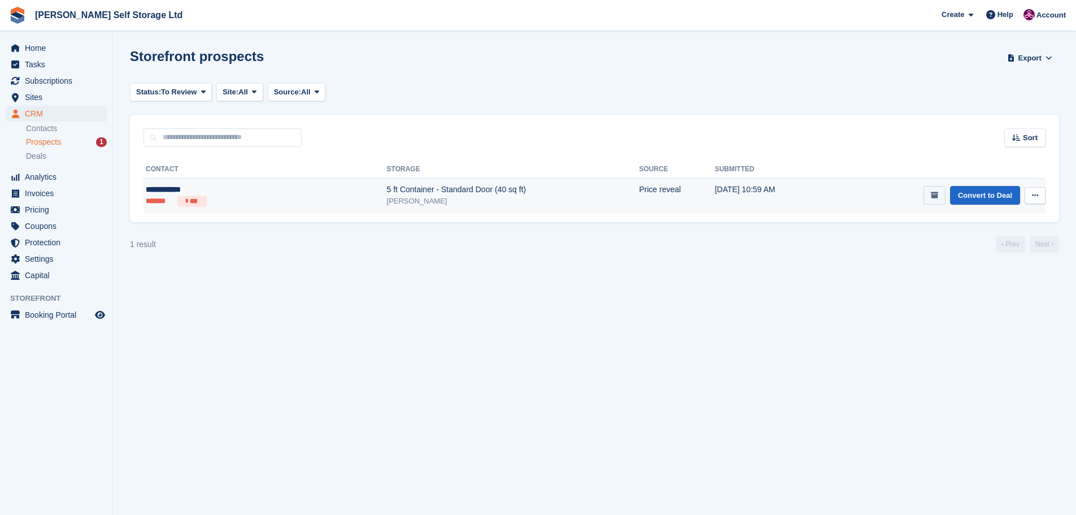
click at [944, 199] on button "submit" at bounding box center [935, 195] width 22 height 19
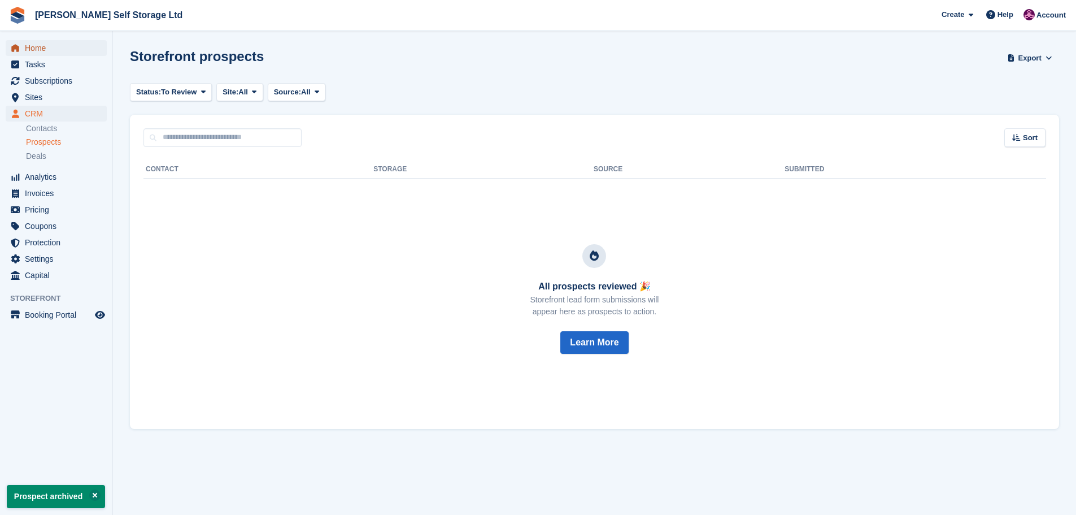
click at [45, 41] on span "Home" at bounding box center [59, 48] width 68 height 16
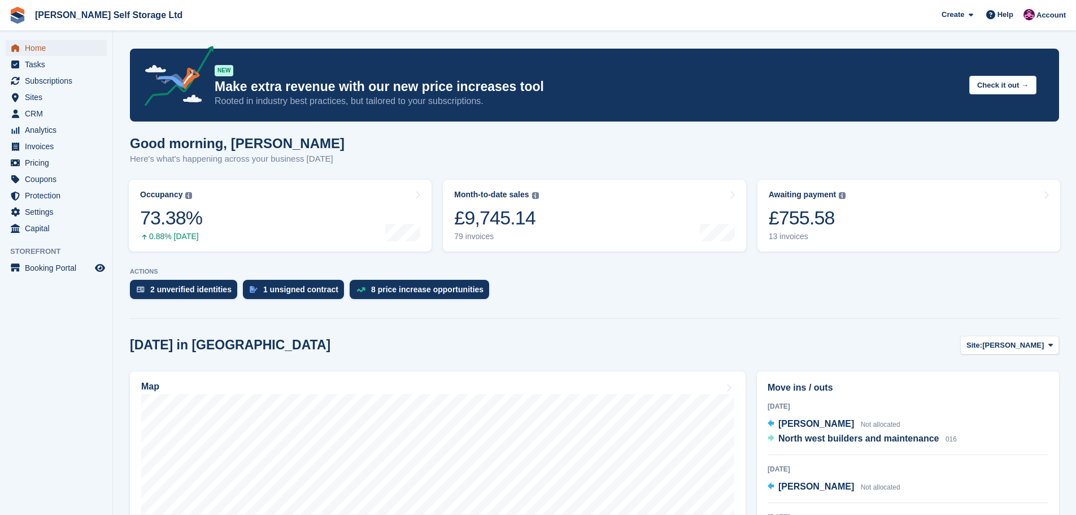
click at [39, 44] on span "Home" at bounding box center [59, 48] width 68 height 16
